Goal: Task Accomplishment & Management: Complete application form

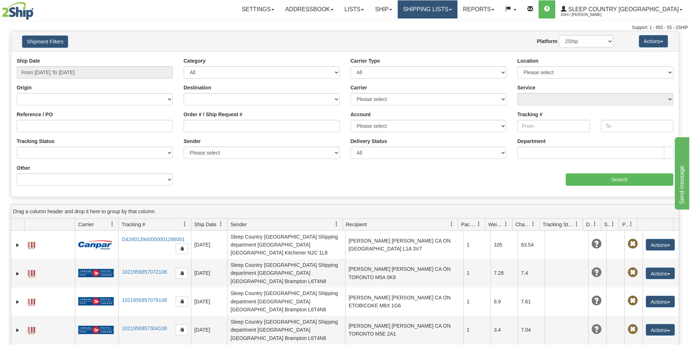
click at [457, 11] on link "Shipping lists" at bounding box center [428, 9] width 60 height 18
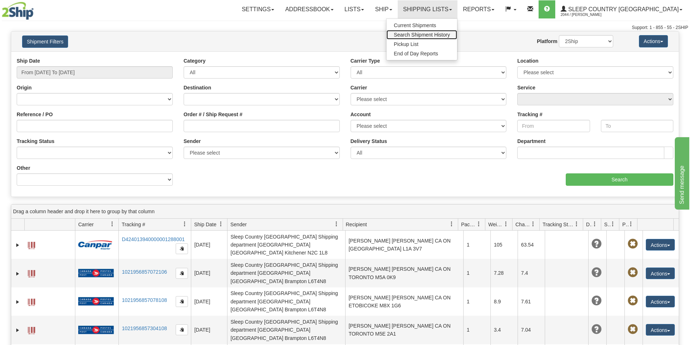
click at [450, 34] on span "Search Shipment History" at bounding box center [422, 35] width 56 height 6
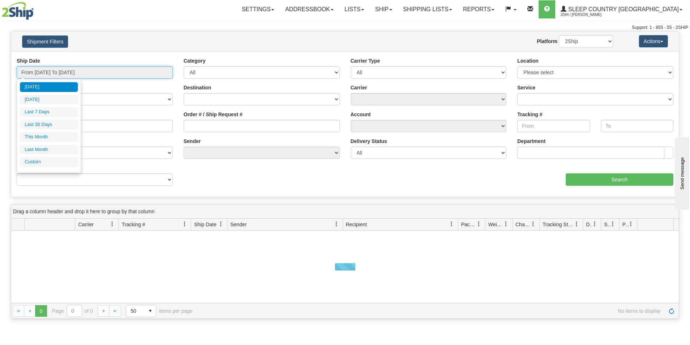
click at [158, 72] on input "From 08/23/2025 To 08/24/2025" at bounding box center [95, 72] width 156 height 12
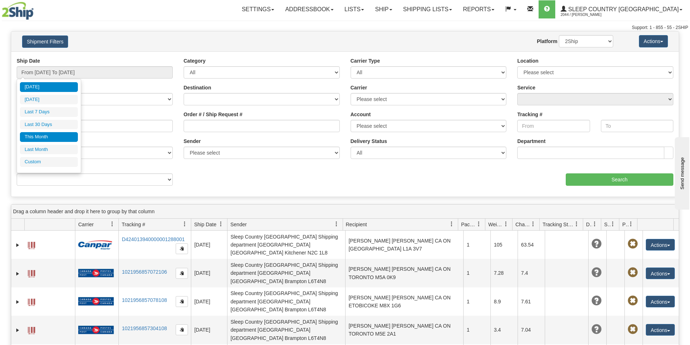
click at [50, 133] on li "This Month" at bounding box center [49, 137] width 58 height 10
type input "From 08/01/2025 To 08/31/2025"
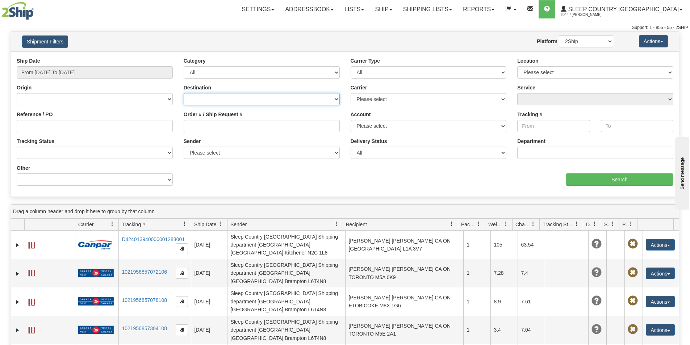
click at [188, 99] on select "Canada United States Mexico Puerto Rico Romania Australia New Zealand SouthAfri…" at bounding box center [262, 99] width 156 height 12
click at [225, 98] on select "Canada United States Mexico Puerto Rico Romania Australia New Zealand SouthAfri…" at bounding box center [262, 99] width 156 height 12
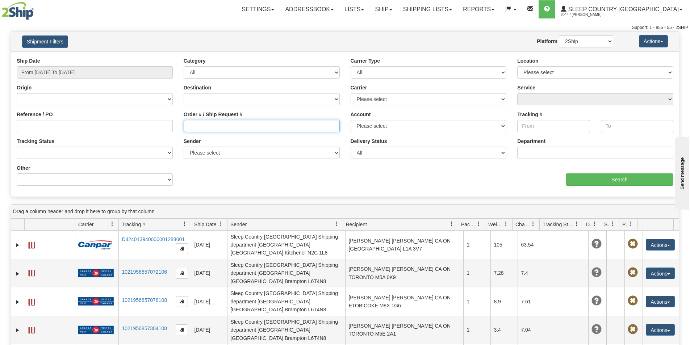
click at [191, 127] on input "Order # / Ship Request #" at bounding box center [262, 126] width 156 height 12
paste input "9000I005172"
type input "9000I005172"
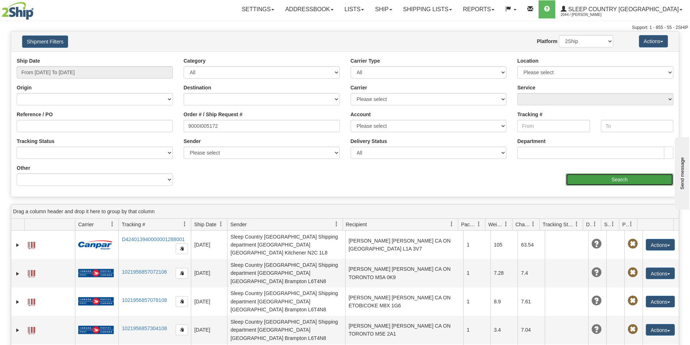
click at [595, 178] on input "Search" at bounding box center [620, 179] width 108 height 12
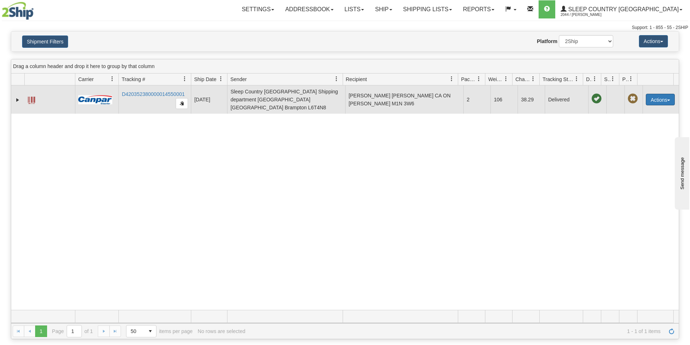
click at [666, 97] on button "Actions" at bounding box center [660, 100] width 29 height 12
click at [665, 99] on button "Actions" at bounding box center [660, 100] width 29 height 12
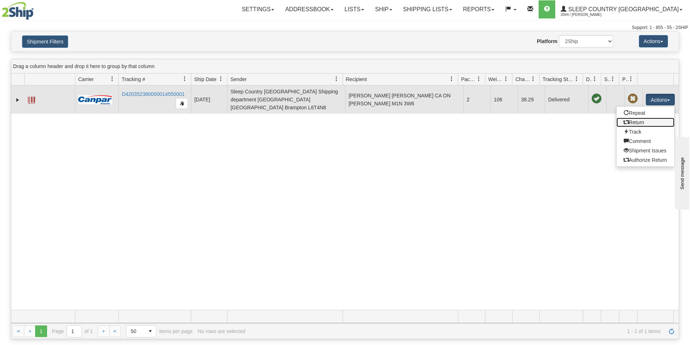
click at [640, 118] on link "Return" at bounding box center [645, 122] width 58 height 9
click at [640, 118] on div "31475005 2044 D420352380000014550001 08/18/2025 08/18/2025 10:29:29 AM Sleep Co…" at bounding box center [344, 197] width 667 height 225
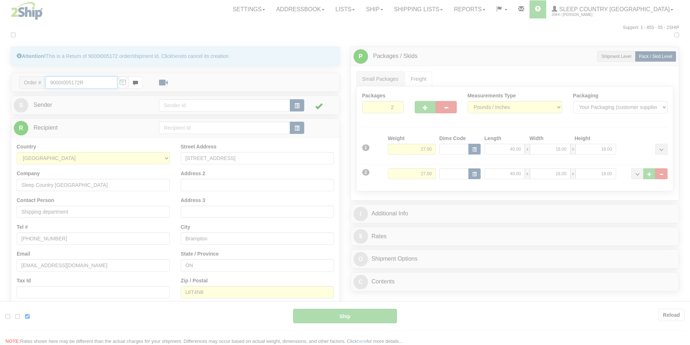
type input "1"
type input "10:28"
type input "16:00"
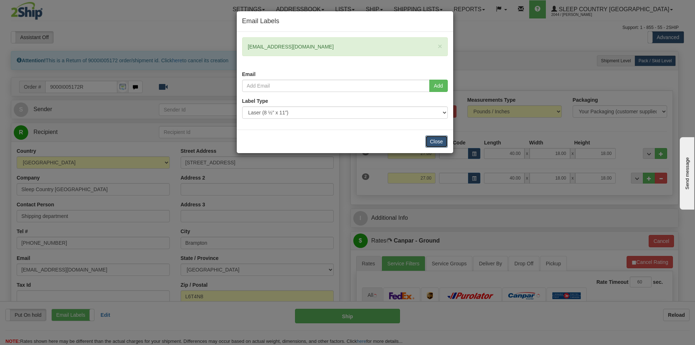
click at [439, 141] on button "Close" at bounding box center [437, 141] width 22 height 12
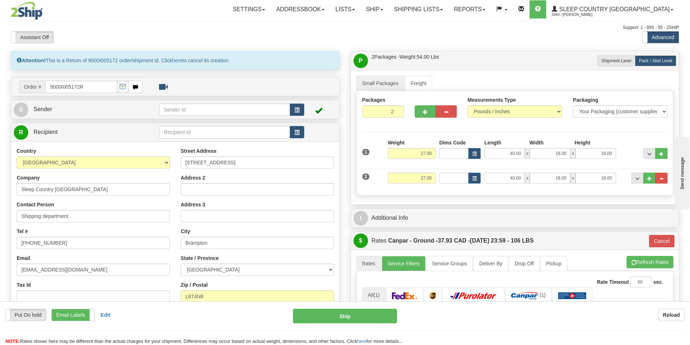
click at [542, 36] on div "Assistant On Assistant Off Do a return Do a return Previous Next Standard Advan…" at bounding box center [344, 37] width 679 height 12
click at [440, 326] on div "Put On hold Put On hold Print Order Slip Print Order Slip Email Labels Email La…" at bounding box center [345, 327] width 690 height 36
click at [227, 317] on div "Put On hold Put On hold Print Order Slip Print Order Slip Email Labels Email La…" at bounding box center [143, 315] width 277 height 12
drag, startPoint x: 245, startPoint y: 163, endPoint x: 184, endPoint y: 158, distance: 61.4
click at [184, 158] on input "7920 Airport Road" at bounding box center [257, 162] width 153 height 12
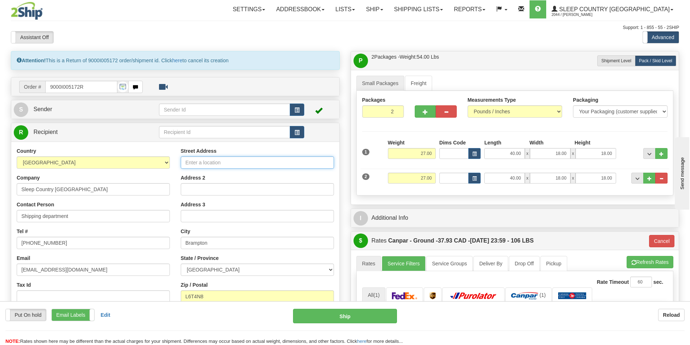
paste input "Belleville Hub"
type input "Belleville Hub"
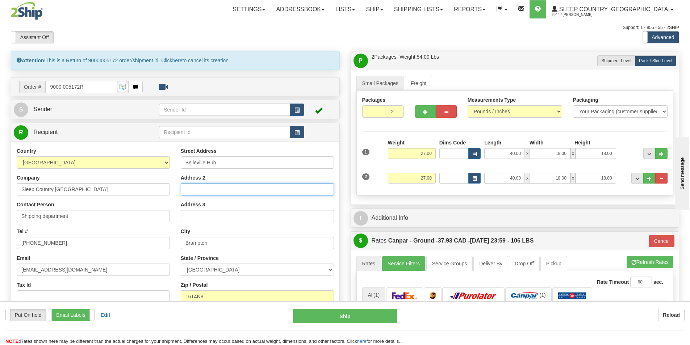
click at [208, 191] on input "Address 2" at bounding box center [257, 189] width 153 height 12
click at [447, 329] on div "Put On hold Put On hold Print Order Slip Print Order Slip Email Labels Email La…" at bounding box center [345, 327] width 690 height 36
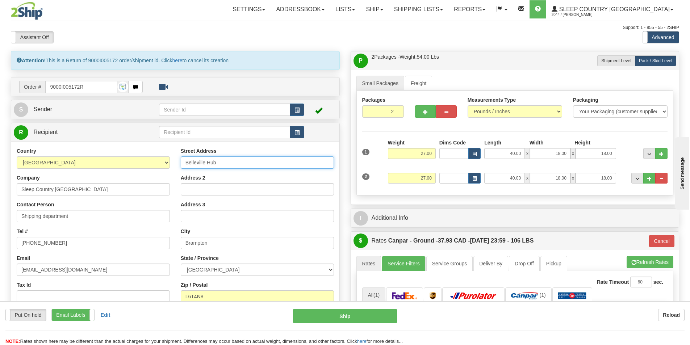
drag, startPoint x: 230, startPoint y: 161, endPoint x: 171, endPoint y: 160, distance: 59.8
click at [171, 160] on div "Country AFGHANISTAN ALAND ISLANDS ALBANIA ALGERIA AMERICAN SAMOA ANDORRA ANGOLA…" at bounding box center [175, 244] width 328 height 195
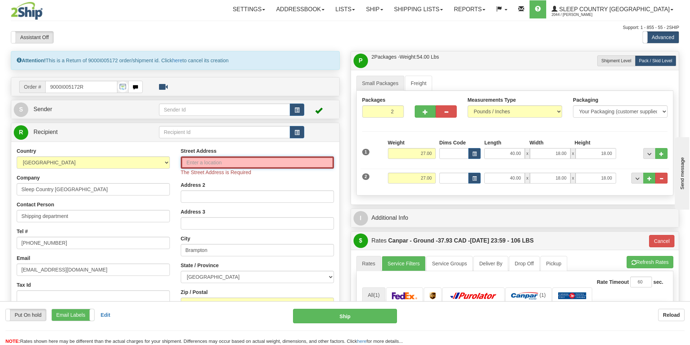
paste input "Belleville Hub"
type input "Belleville Hub"
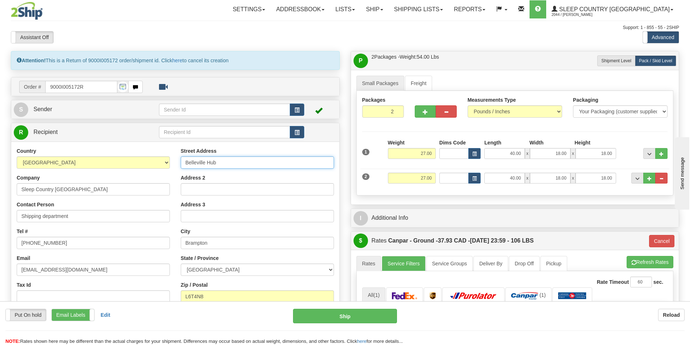
drag, startPoint x: 230, startPoint y: 165, endPoint x: 179, endPoint y: 163, distance: 50.8
click at [179, 163] on div "Street Address Belleville Hub Address 2 Address 3 City Brampton State / Provinc…" at bounding box center [257, 244] width 164 height 195
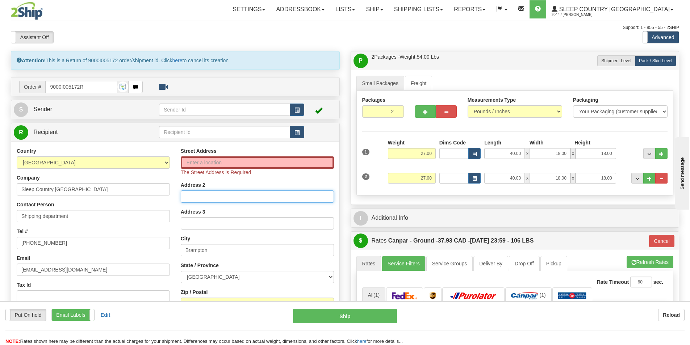
click at [212, 199] on input "Address 2" at bounding box center [257, 196] width 153 height 12
paste input "Belleville Hub"
type input "Belleville Hub"
click at [243, 162] on input "Street Address" at bounding box center [257, 162] width 153 height 12
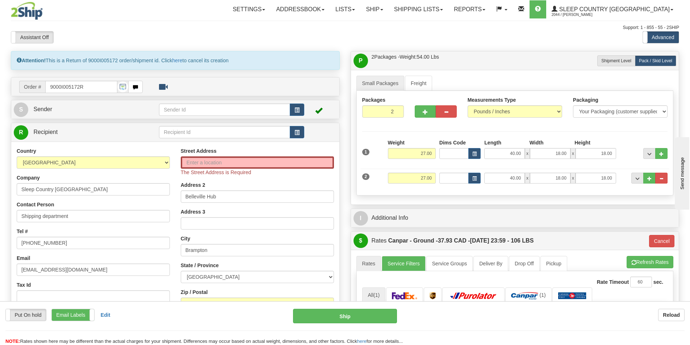
click at [238, 144] on div "Country AFGHANISTAN ALAND ISLANDS ALBANIA ALGERIA AMERICAN SAMOA ANDORRA ANGOLA…" at bounding box center [175, 248] width 328 height 213
click at [298, 180] on div "Street Address The Street Address is Required Address 2 Belleville Hub Address …" at bounding box center [257, 248] width 164 height 202
click at [323, 147] on div "Street Address The Street Address is Required" at bounding box center [257, 161] width 153 height 29
drag, startPoint x: 195, startPoint y: 344, endPoint x: 201, endPoint y: 329, distance: 16.6
click at [201, 329] on div "Put On hold Put On hold Print Order Slip Print Order Slip Email Labels Email La…" at bounding box center [345, 327] width 690 height 36
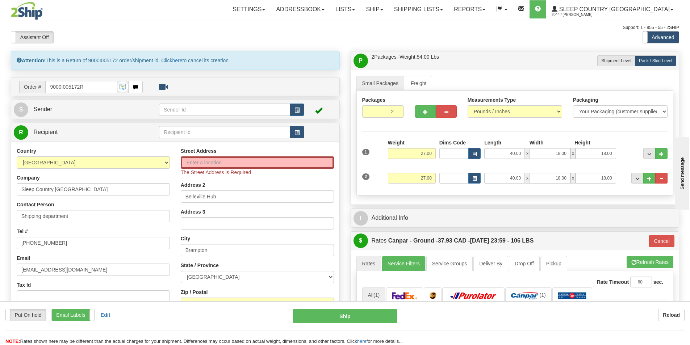
click at [404, 322] on div "Put On hold Put On hold Print Order Slip Print Order Slip Email Labels Email La…" at bounding box center [345, 316] width 690 height 14
click at [217, 158] on input "Street Address" at bounding box center [257, 162] width 153 height 12
paste input "DC 914-at 520 COLLEGE ST EAST BELLEVILL"
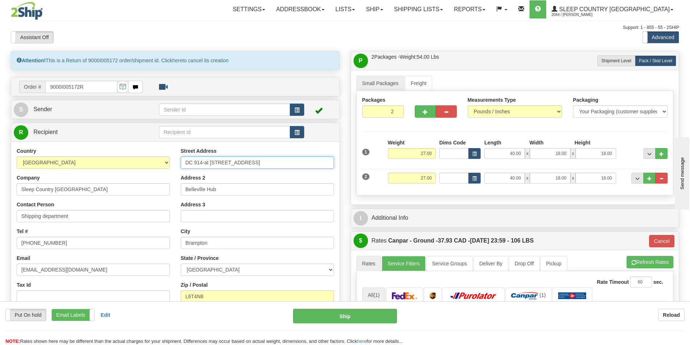
type input "DC 914-at 520 COLLEGE ST EAST BELLEVILLE"
click at [466, 327] on div "Put On hold Put On hold Print Order Slip Print Order Slip Email Labels Email La…" at bounding box center [345, 327] width 690 height 36
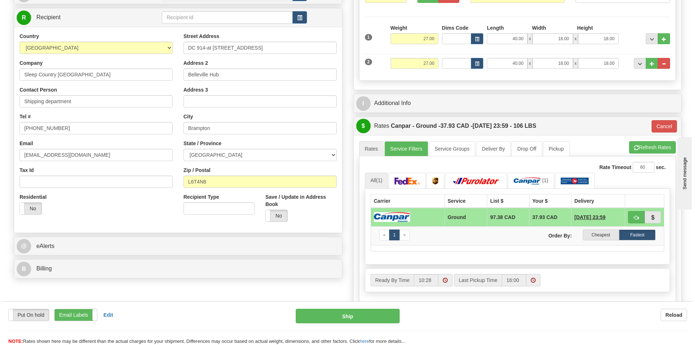
scroll to position [145, 0]
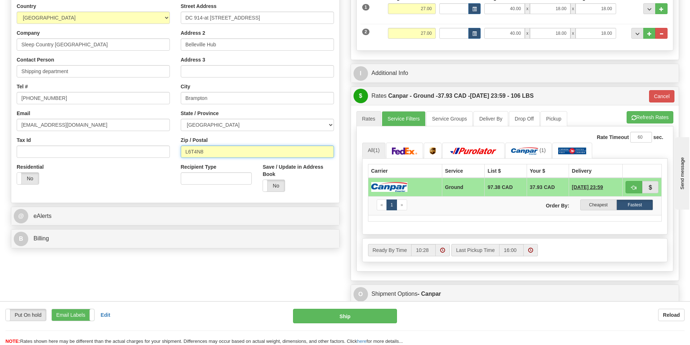
click at [268, 154] on input "L6T4N8" at bounding box center [257, 152] width 153 height 12
paste input "K8N 4Z6"
type input "K8N 4Z6"
click at [18, 179] on span at bounding box center [16, 179] width 9 height 12
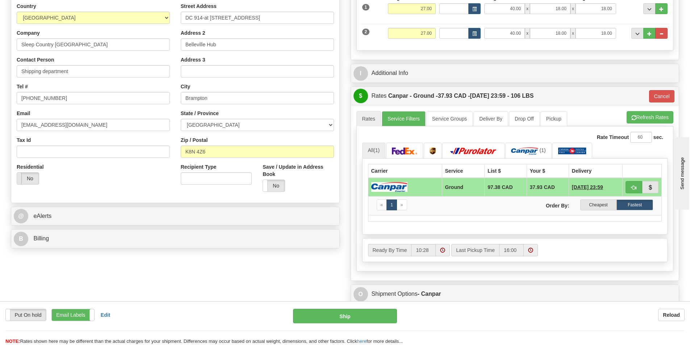
click at [18, 179] on span at bounding box center [16, 179] width 9 height 12
type input "1"
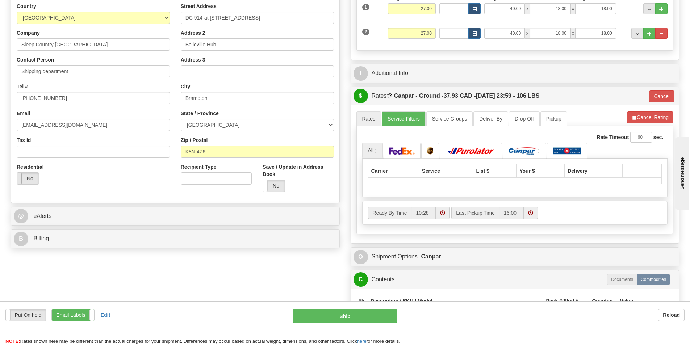
click at [20, 179] on span at bounding box center [16, 179] width 9 height 12
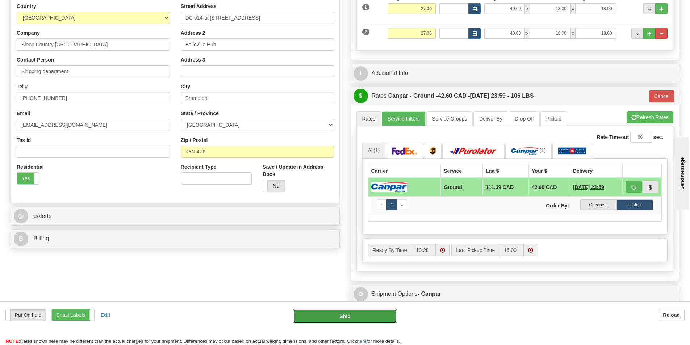
click at [327, 313] on button "Ship" at bounding box center [345, 316] width 104 height 14
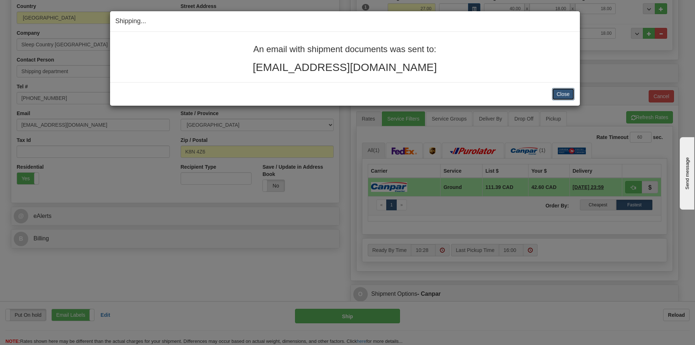
click at [563, 95] on button "Close" at bounding box center [563, 94] width 22 height 12
